Goal: Task Accomplishment & Management: Complete application form

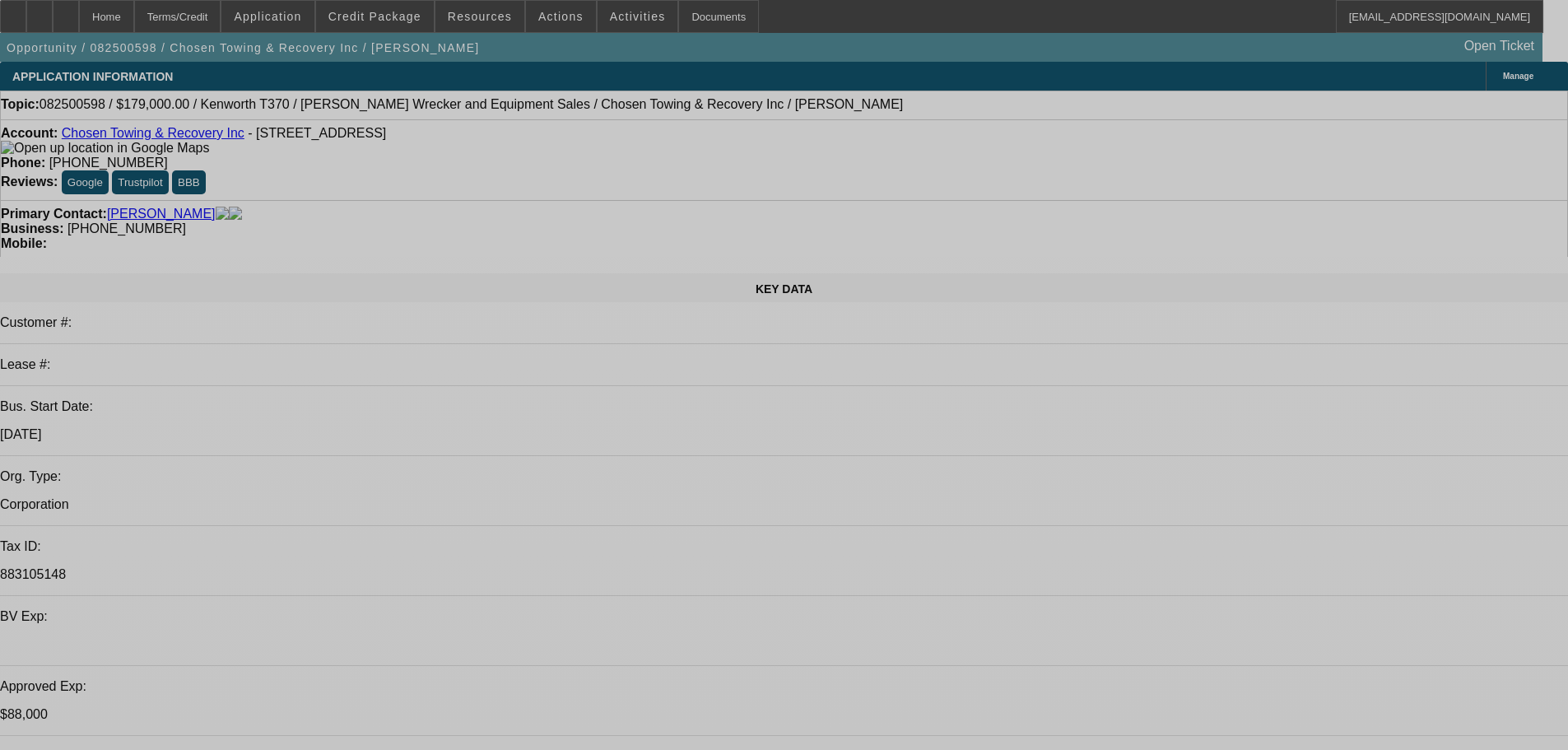
select select "0"
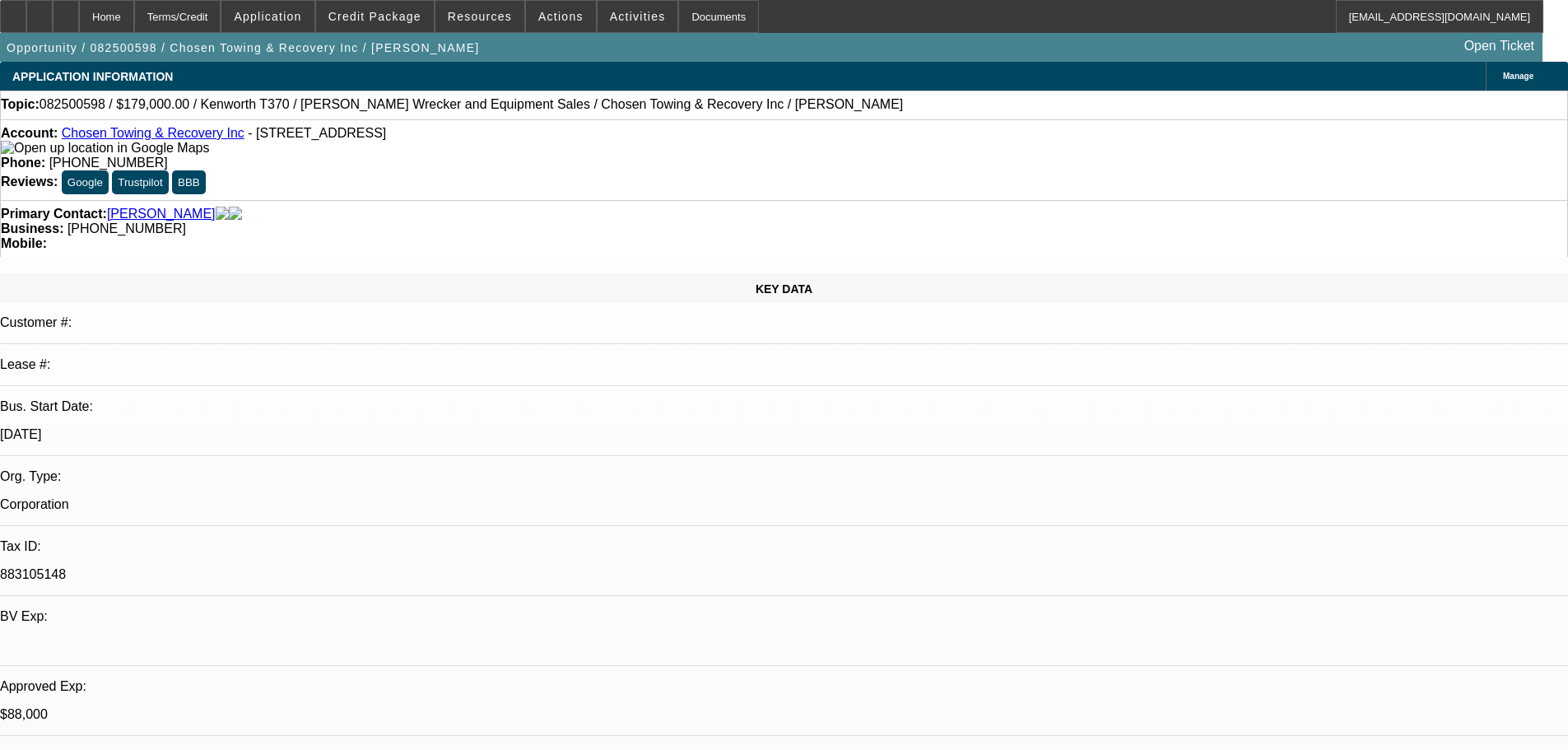
select select "2"
select select "0.1"
select select "4"
select select "0"
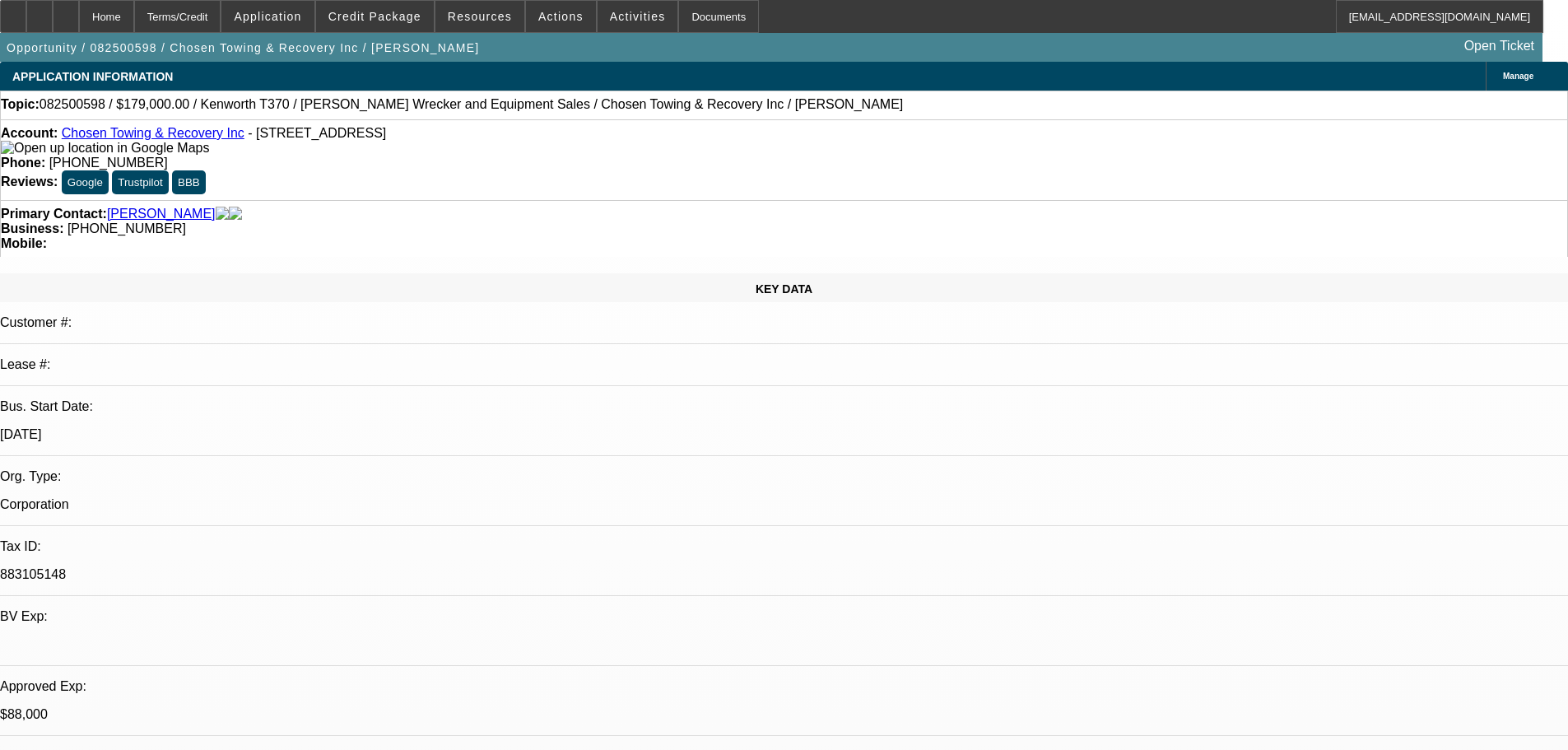
select select "3"
select select "2"
select select "0"
select select "4"
select select "0"
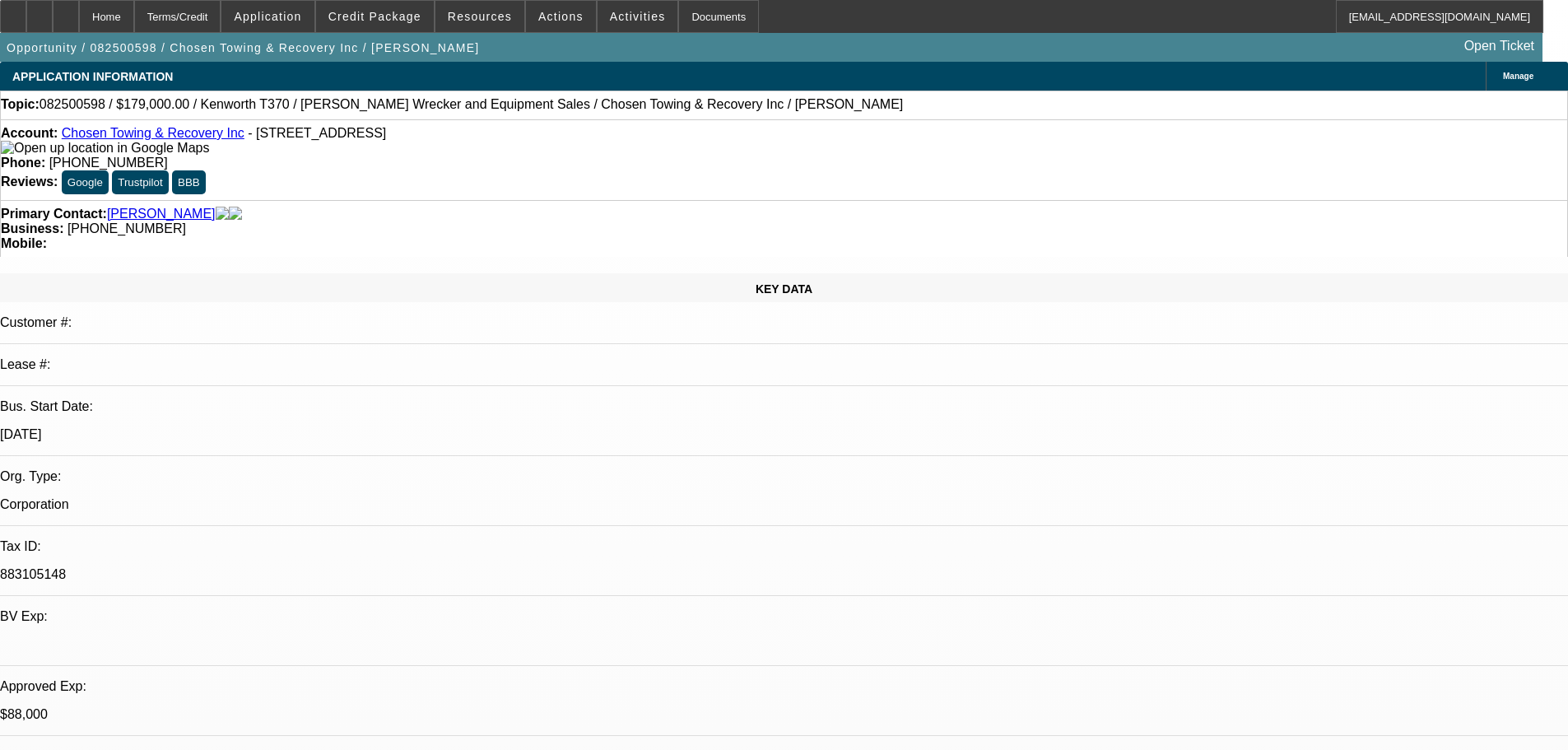
select select "0"
select select "2"
select select "0.1"
select select "4"
select select "0"
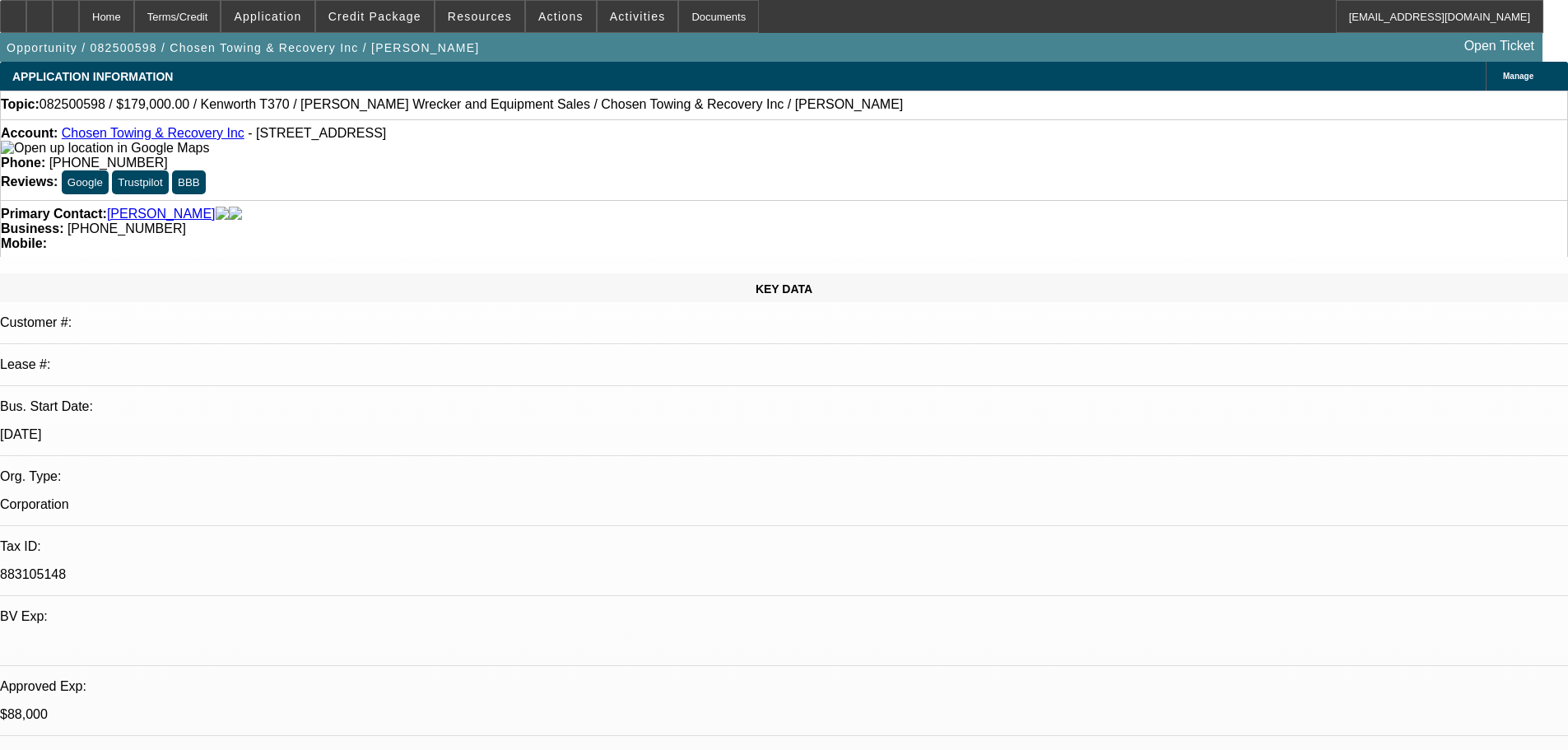
select select "3"
select select "2"
select select "0"
select select "4"
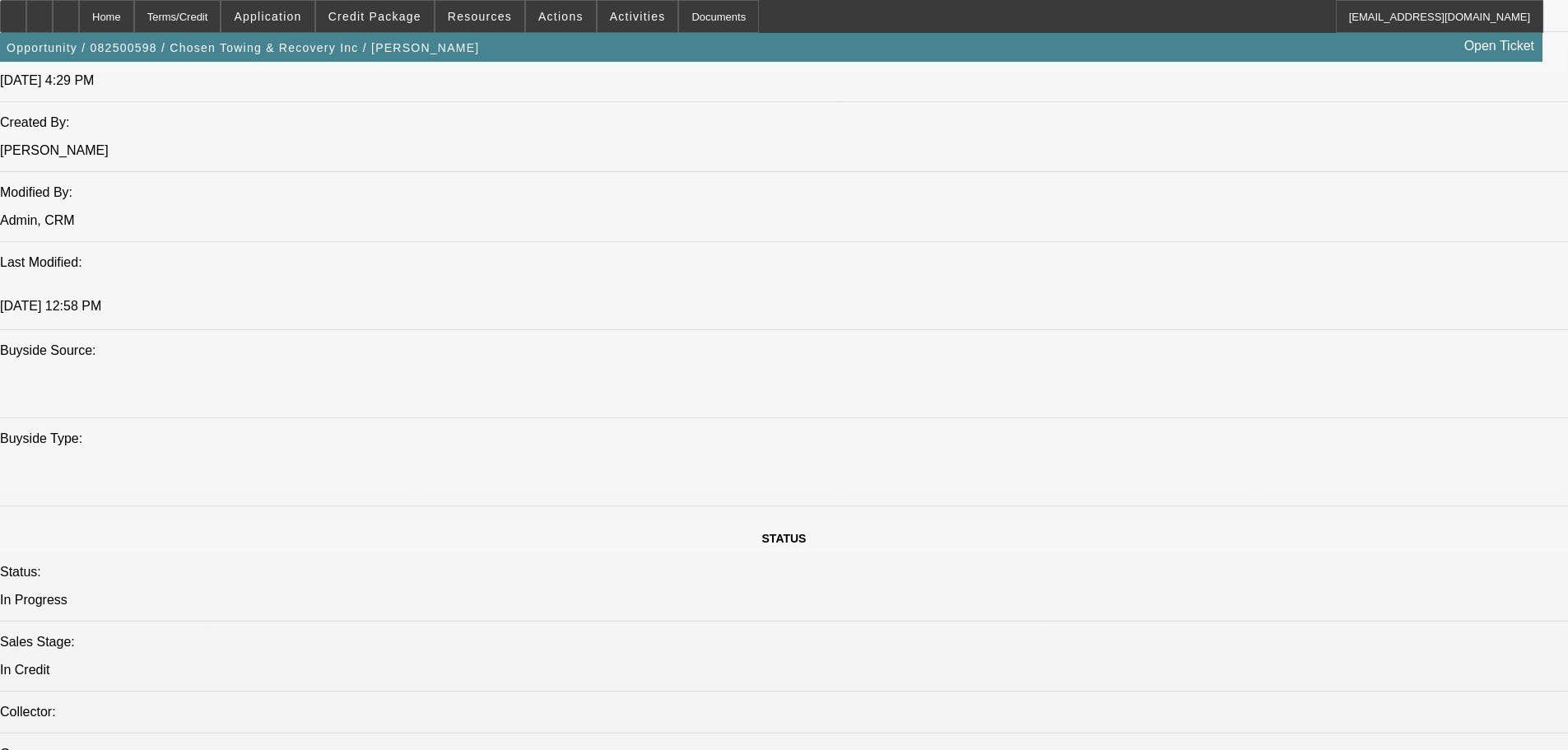
scroll to position [1810, 0]
